Goal: Information Seeking & Learning: Learn about a topic

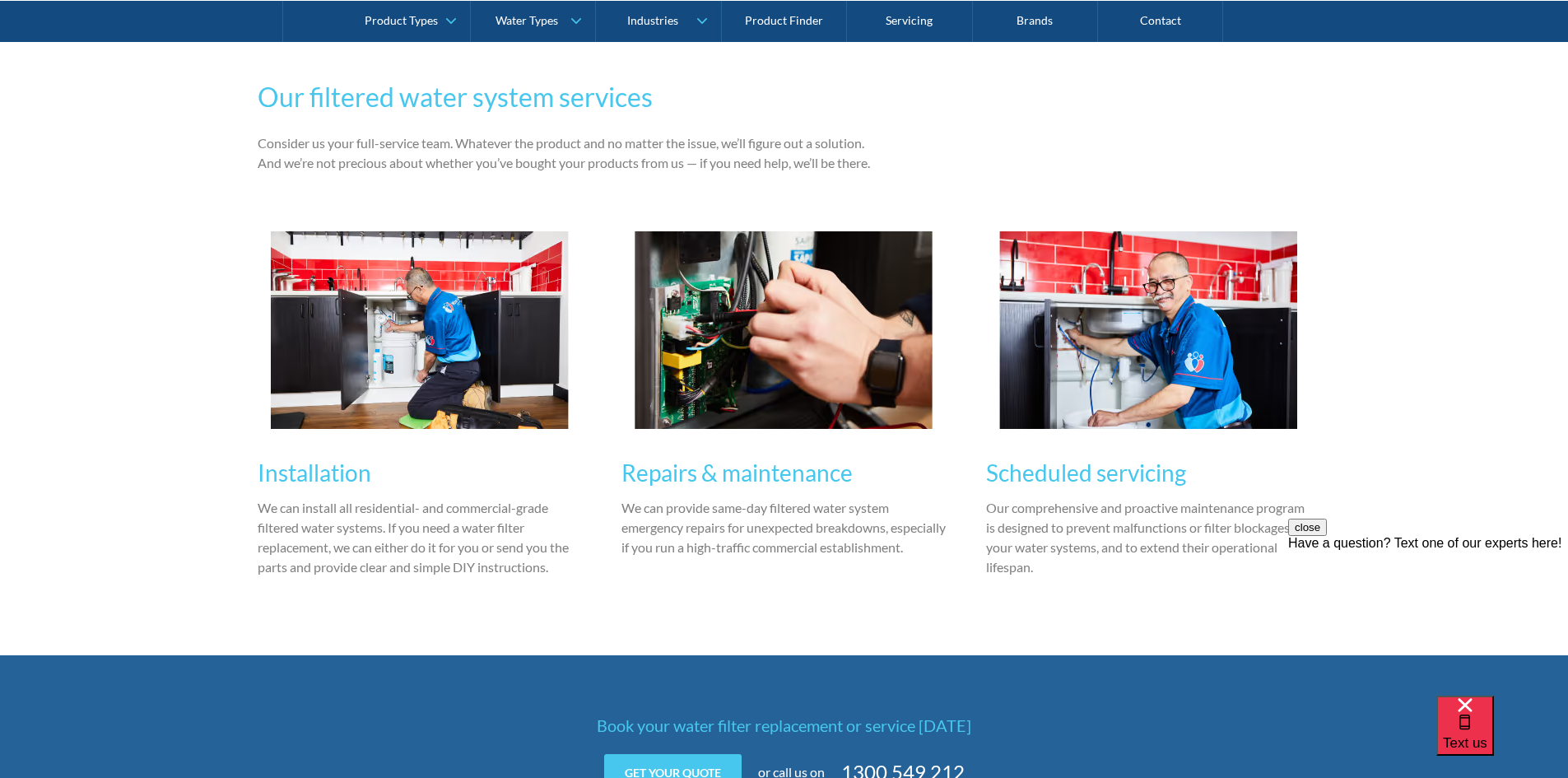
scroll to position [1893, 0]
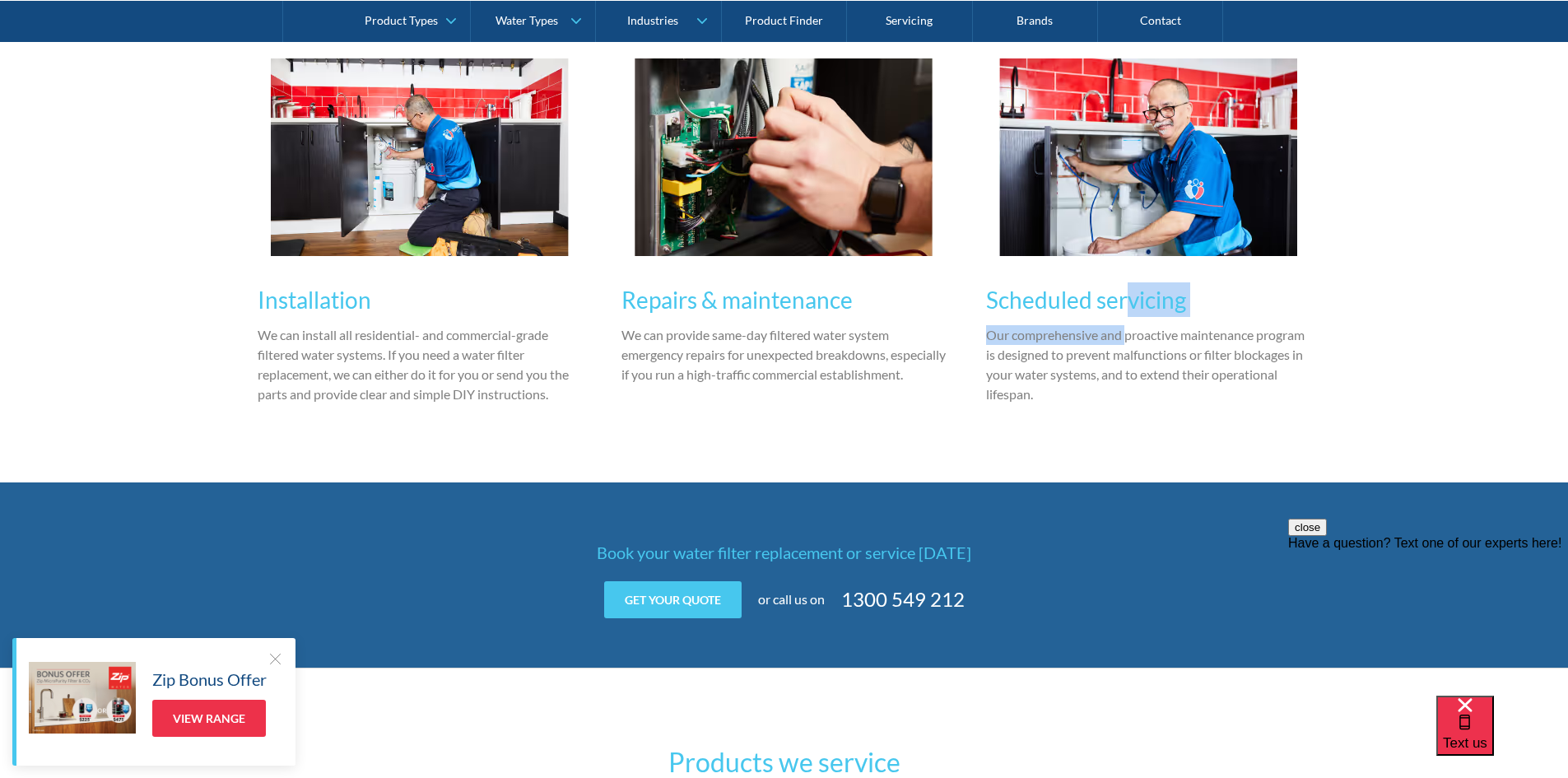
click at [1127, 316] on div "Scheduled servicing Our comprehensive and proactive maintenance program is desi…" at bounding box center [1149, 341] width 325 height 151
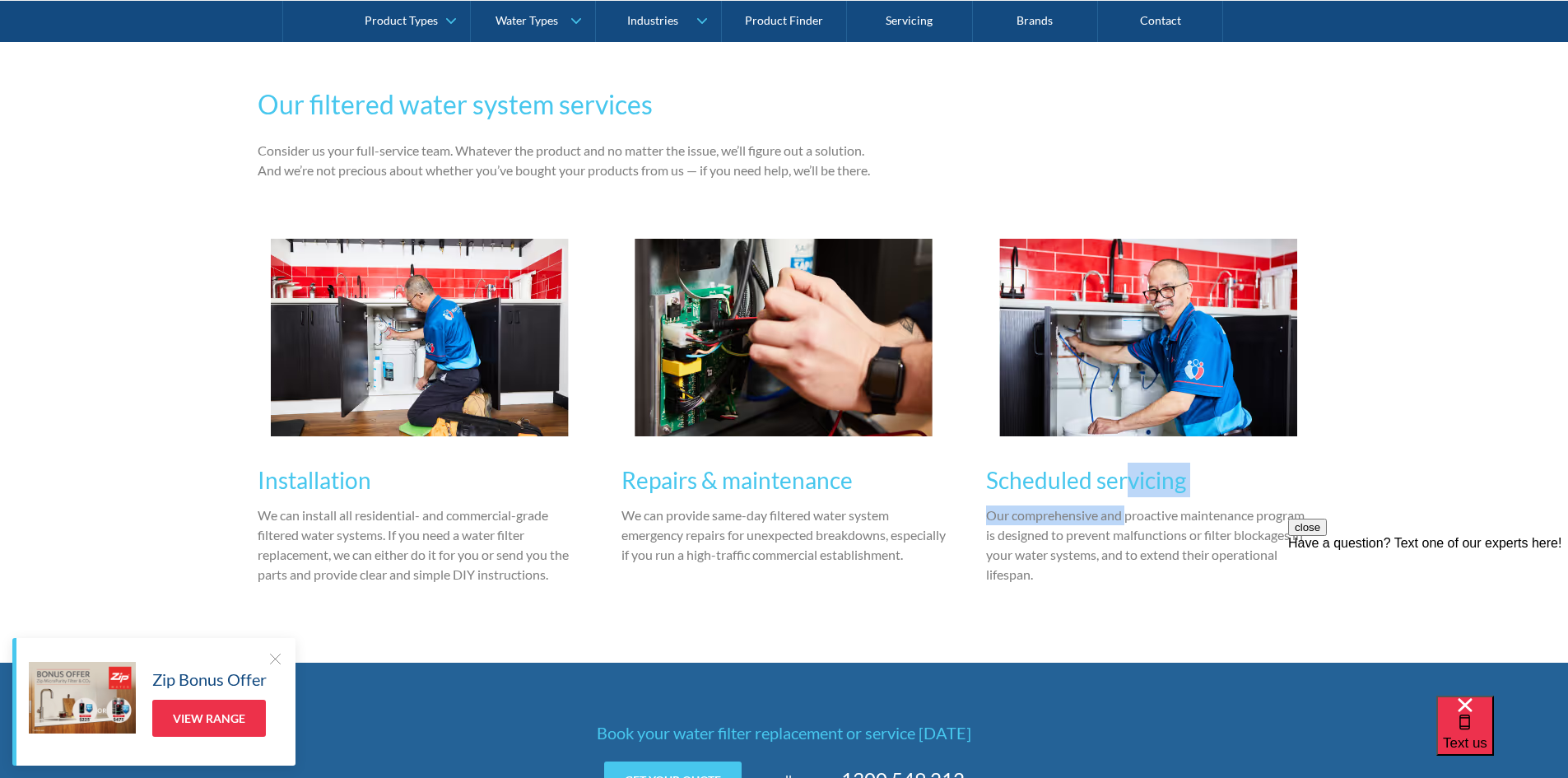
scroll to position [1729, 0]
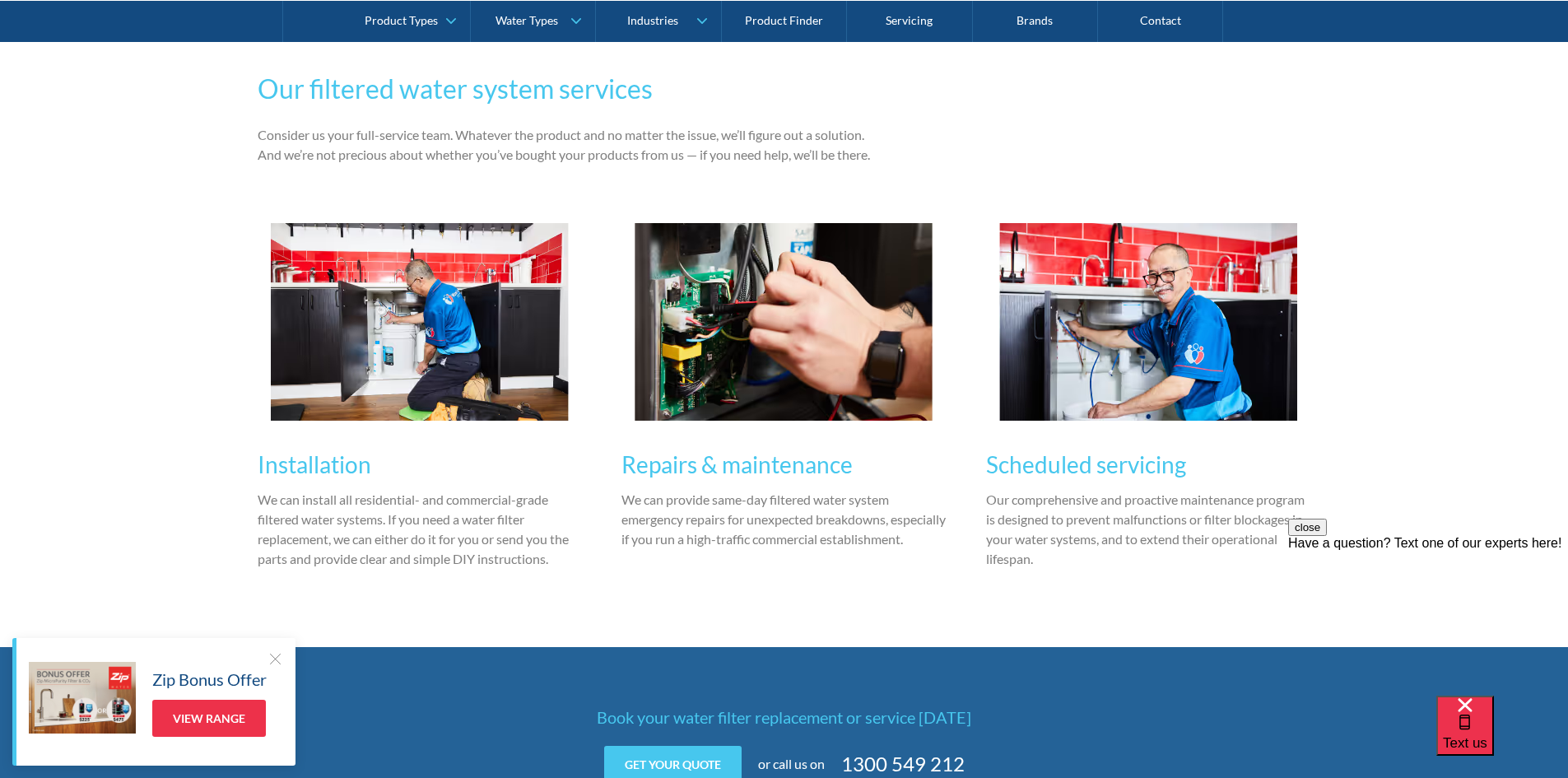
click at [760, 479] on h3 "Repairs & maintenance" at bounding box center [784, 464] width 325 height 35
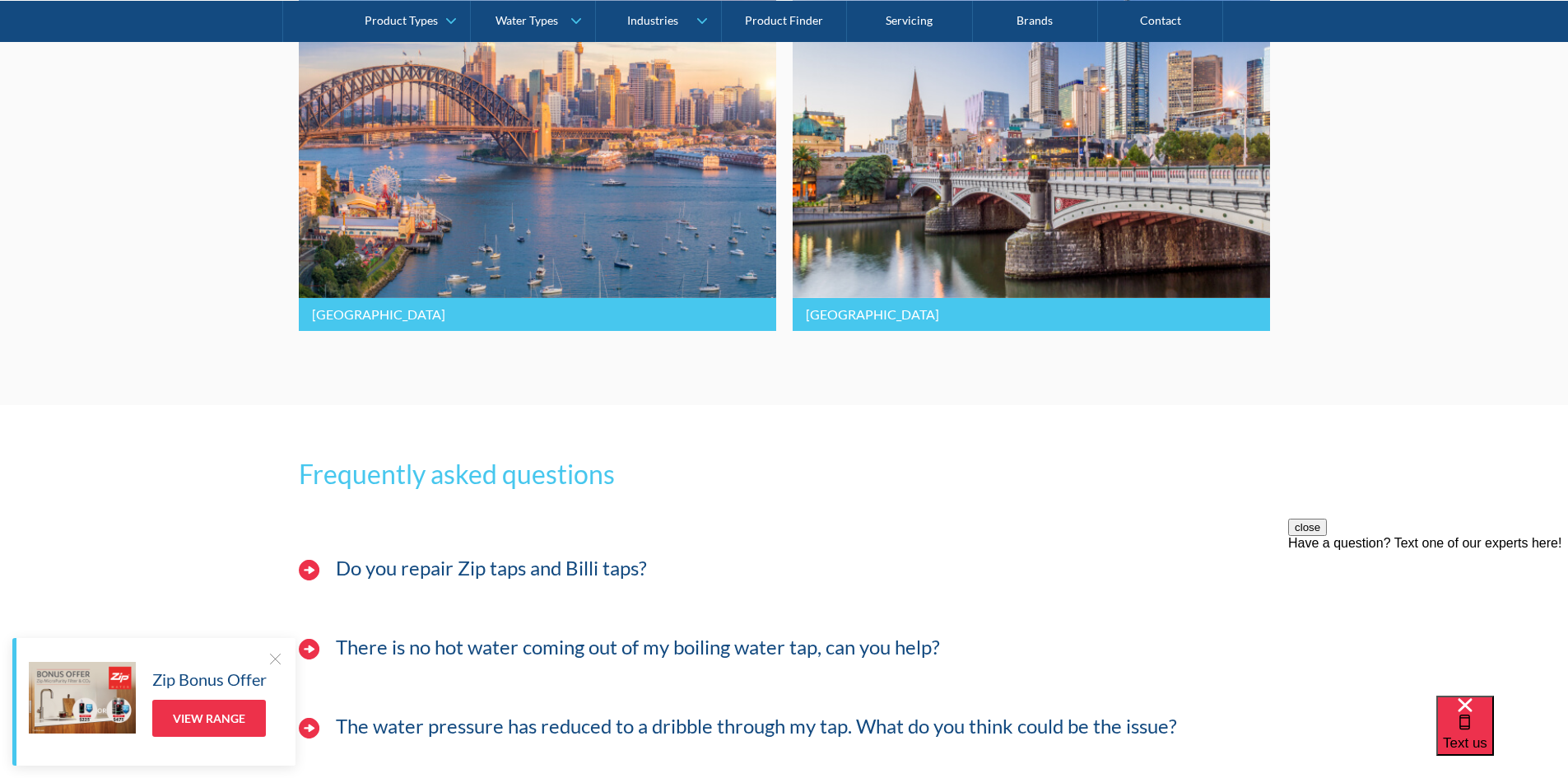
scroll to position [4026, 0]
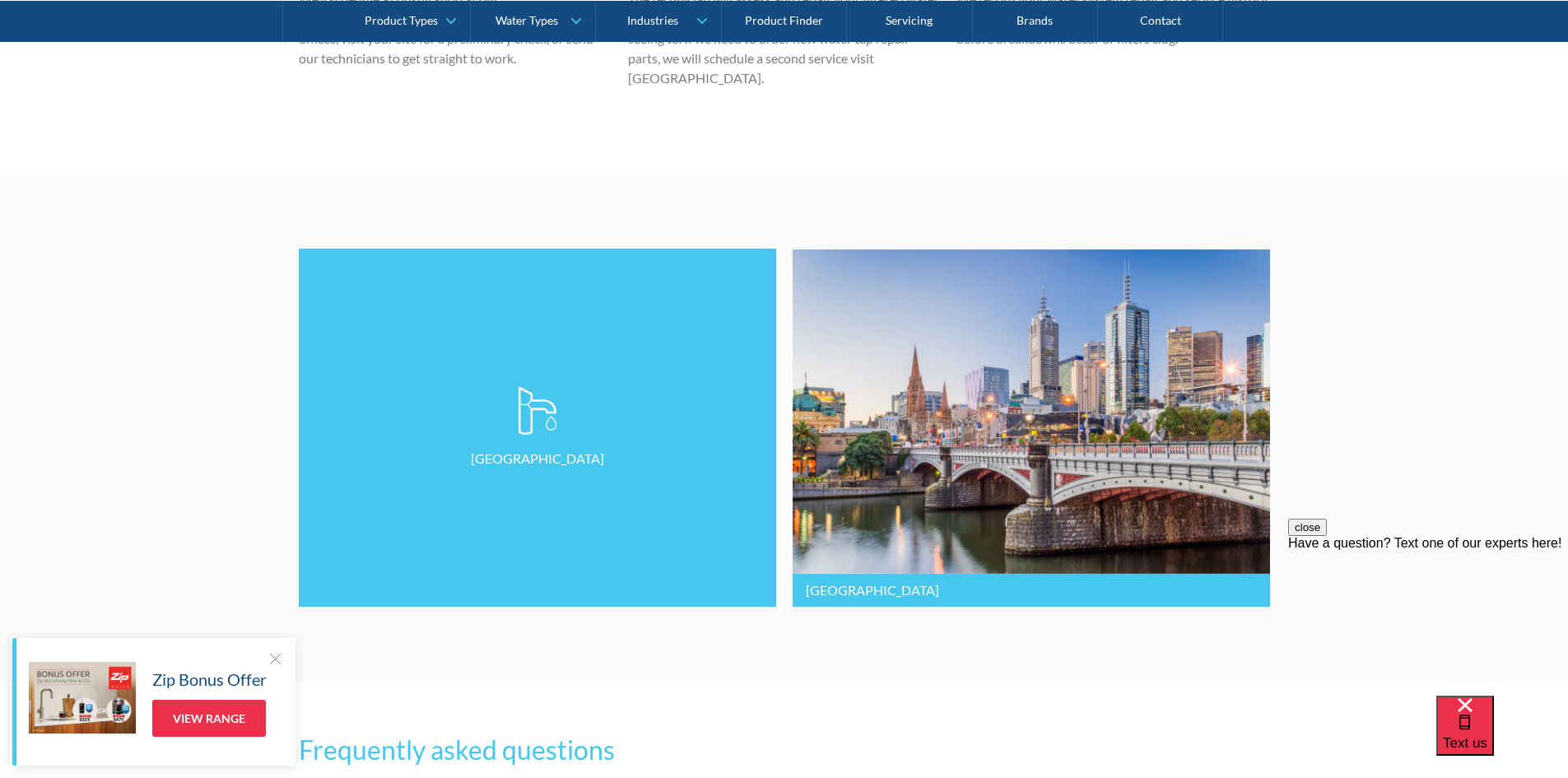
click at [571, 477] on link "[GEOGRAPHIC_DATA]" at bounding box center [537, 427] width 477 height 358
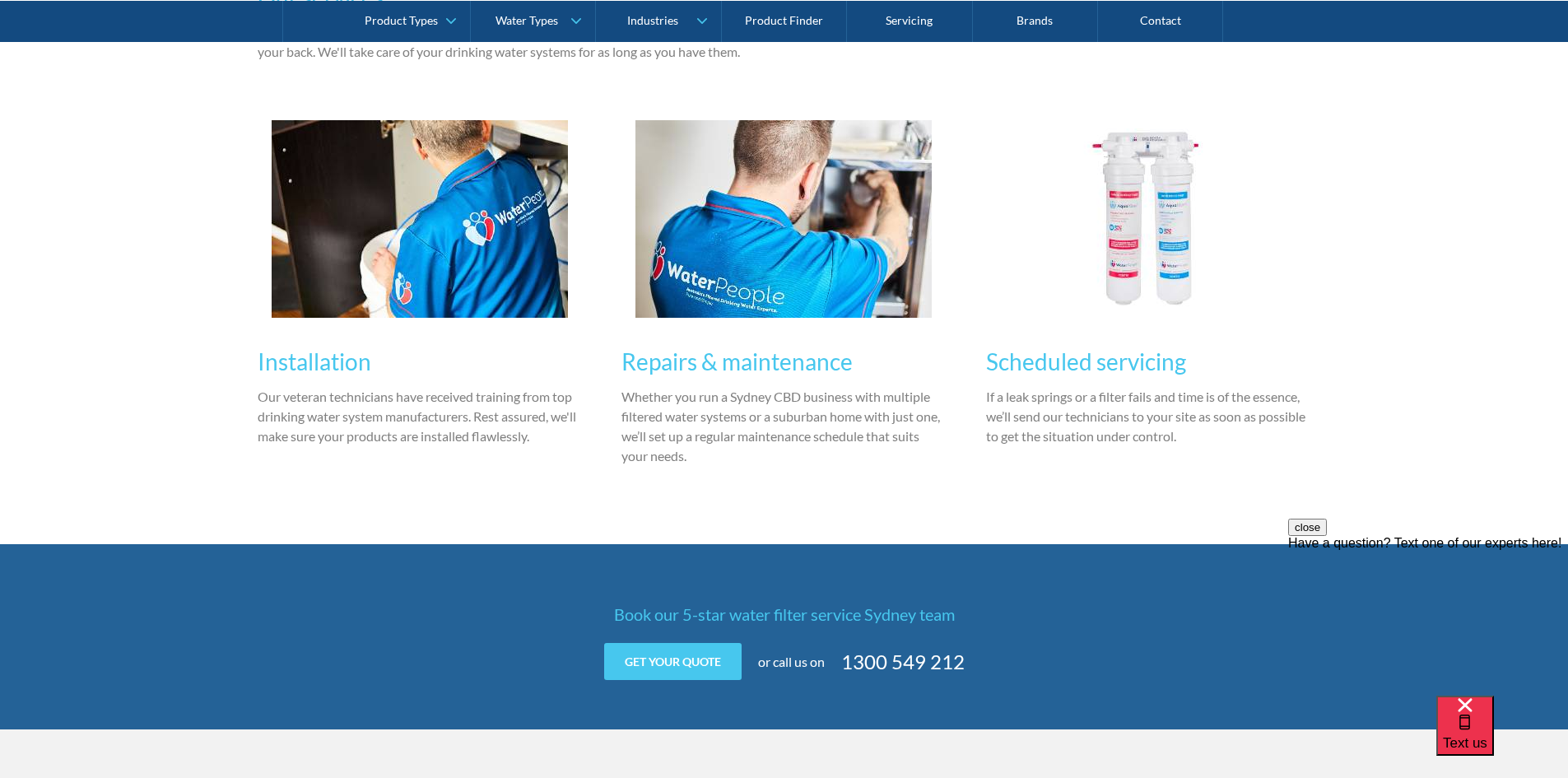
click at [776, 358] on h3 "Repairs & maintenance" at bounding box center [784, 361] width 325 height 35
click at [703, 443] on p "Whether you run a Sydney CBD business with multiple filtered water systems or a…" at bounding box center [784, 426] width 325 height 79
click at [1105, 383] on div "Scheduled servicing If a leak springs or a filter fails and time is of the esse…" at bounding box center [1149, 392] width 325 height 131
click at [1107, 379] on h3 "Scheduled servicing" at bounding box center [1149, 361] width 325 height 35
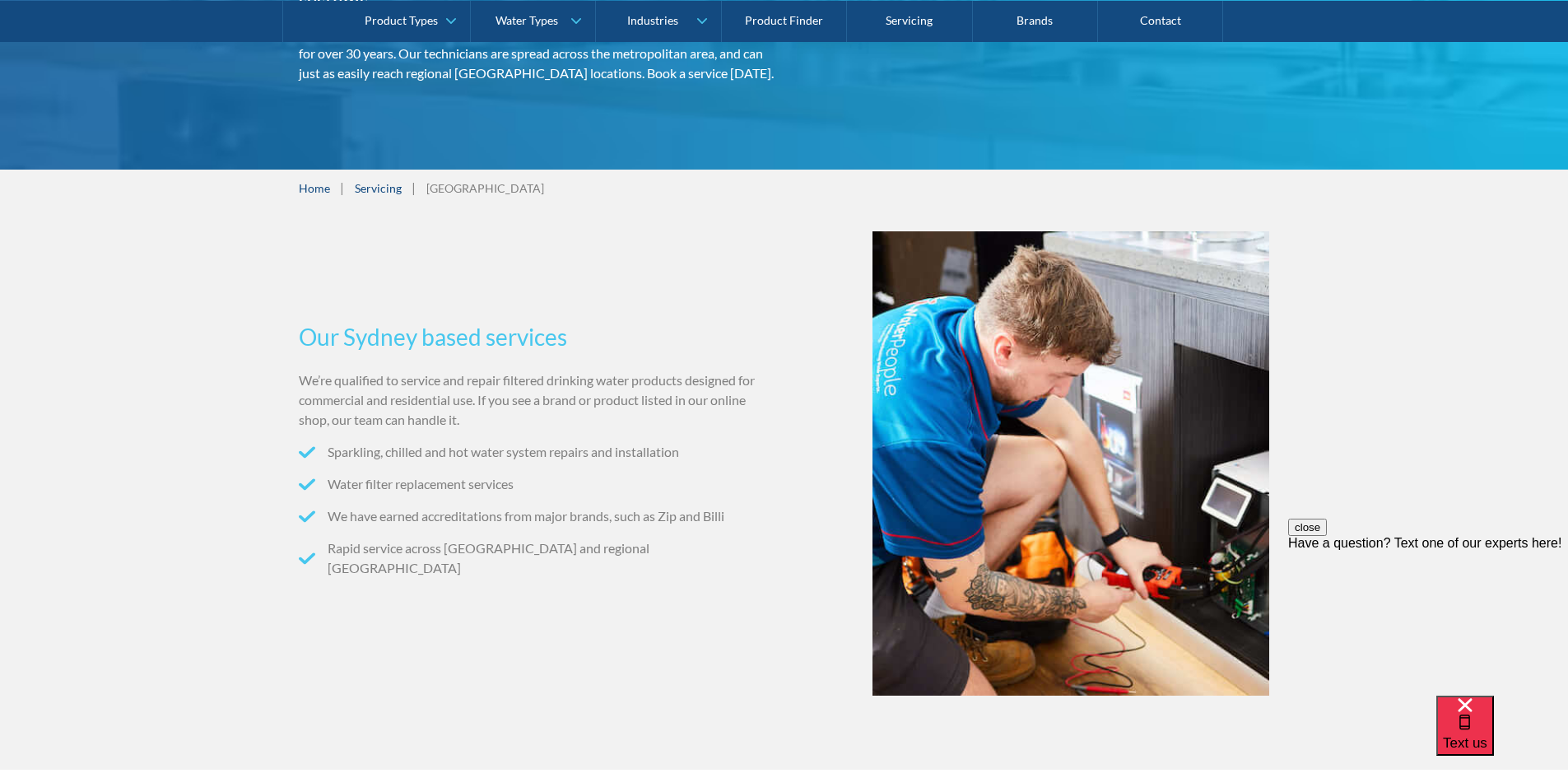
scroll to position [83, 0]
